Goal: Task Accomplishment & Management: Manage account settings

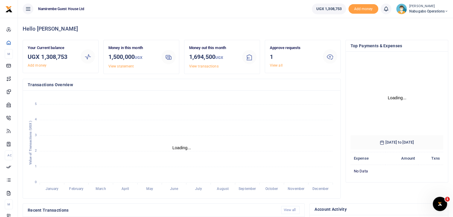
click at [278, 64] on div at bounding box center [226, 108] width 453 height 217
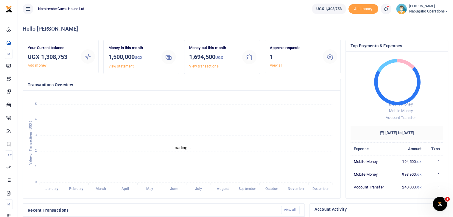
scroll to position [5, 5]
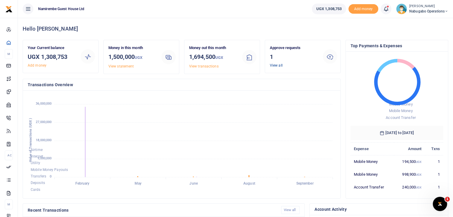
click at [276, 65] on link "View all" at bounding box center [276, 65] width 13 height 4
click at [274, 66] on link "View all" at bounding box center [276, 65] width 13 height 4
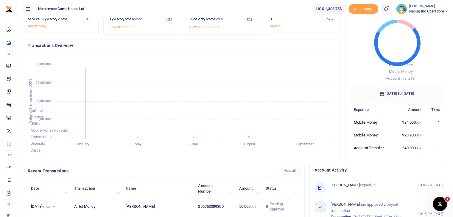
scroll to position [0, 0]
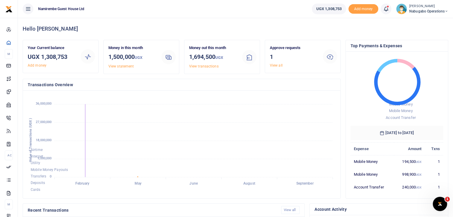
scroll to position [5, 5]
click at [276, 66] on link "View all" at bounding box center [276, 65] width 13 height 4
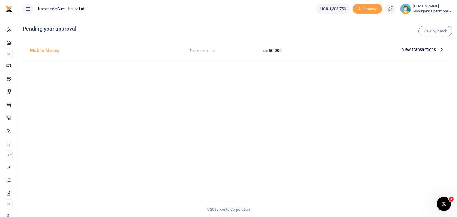
click at [432, 52] on span "View transactions" at bounding box center [419, 49] width 34 height 7
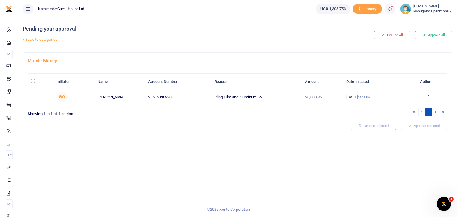
click at [428, 98] on icon at bounding box center [429, 97] width 4 height 4
click at [406, 106] on link "Approve" at bounding box center [407, 106] width 47 height 8
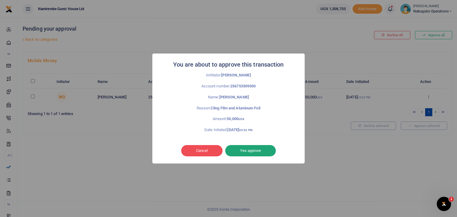
click at [253, 153] on button "Yes approve" at bounding box center [250, 150] width 51 height 11
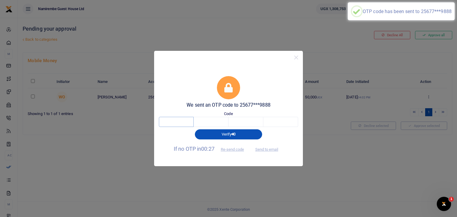
click at [184, 123] on input "text" at bounding box center [176, 122] width 35 height 10
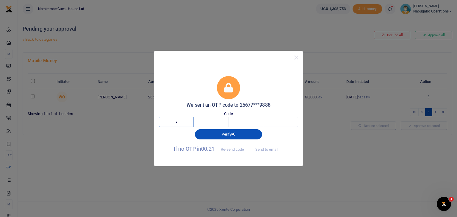
type input "9"
type input "8"
type input "9"
type input "2"
